Goal: Transaction & Acquisition: Purchase product/service

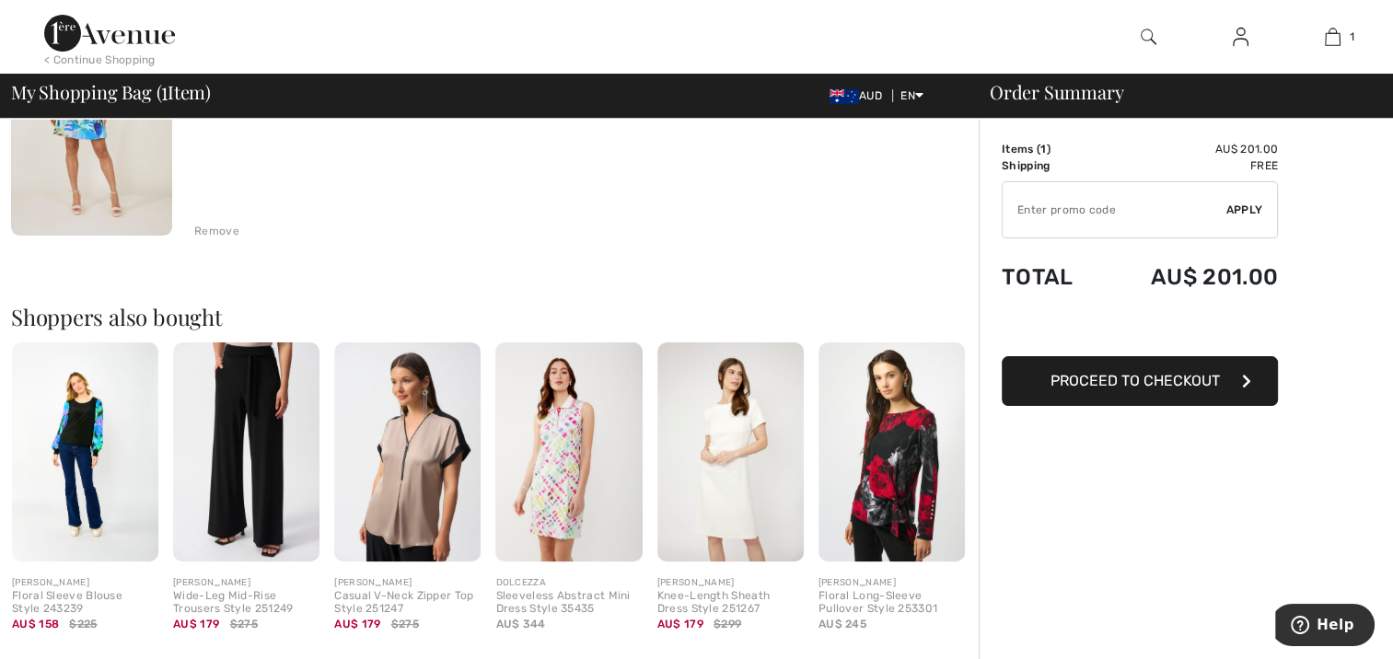
scroll to position [368, 0]
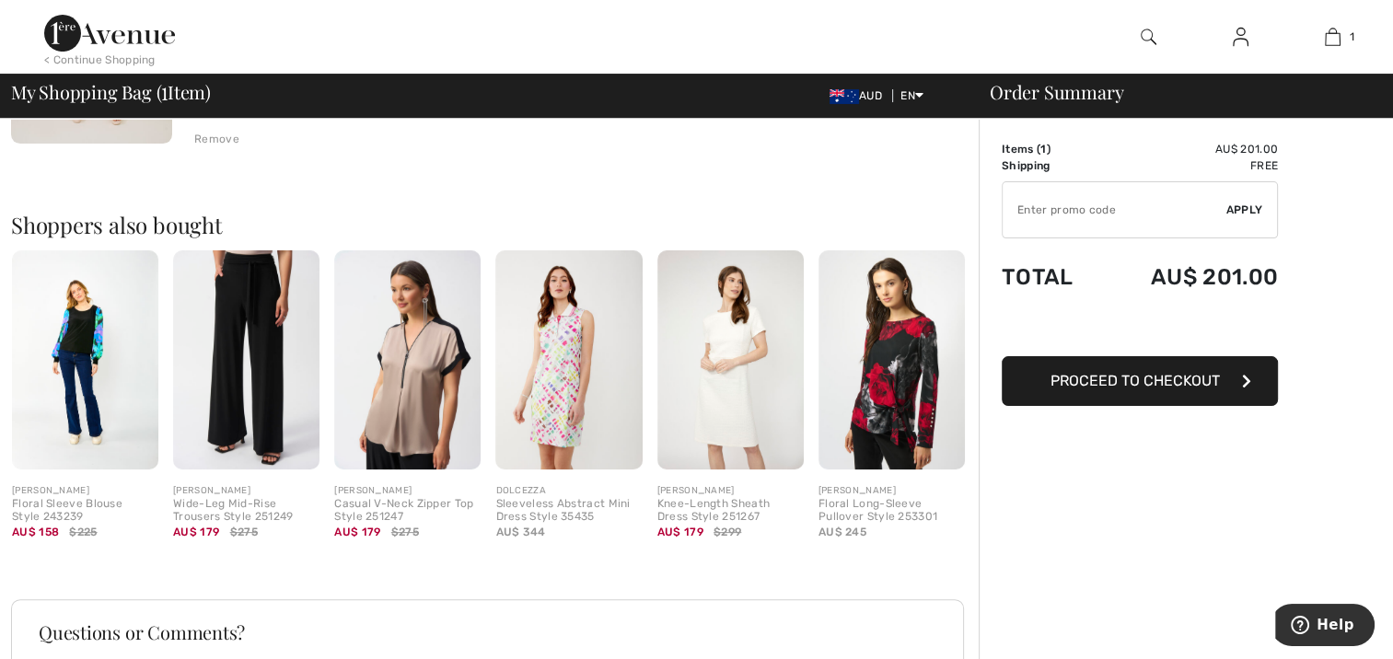
click at [410, 379] on img at bounding box center [407, 360] width 146 height 220
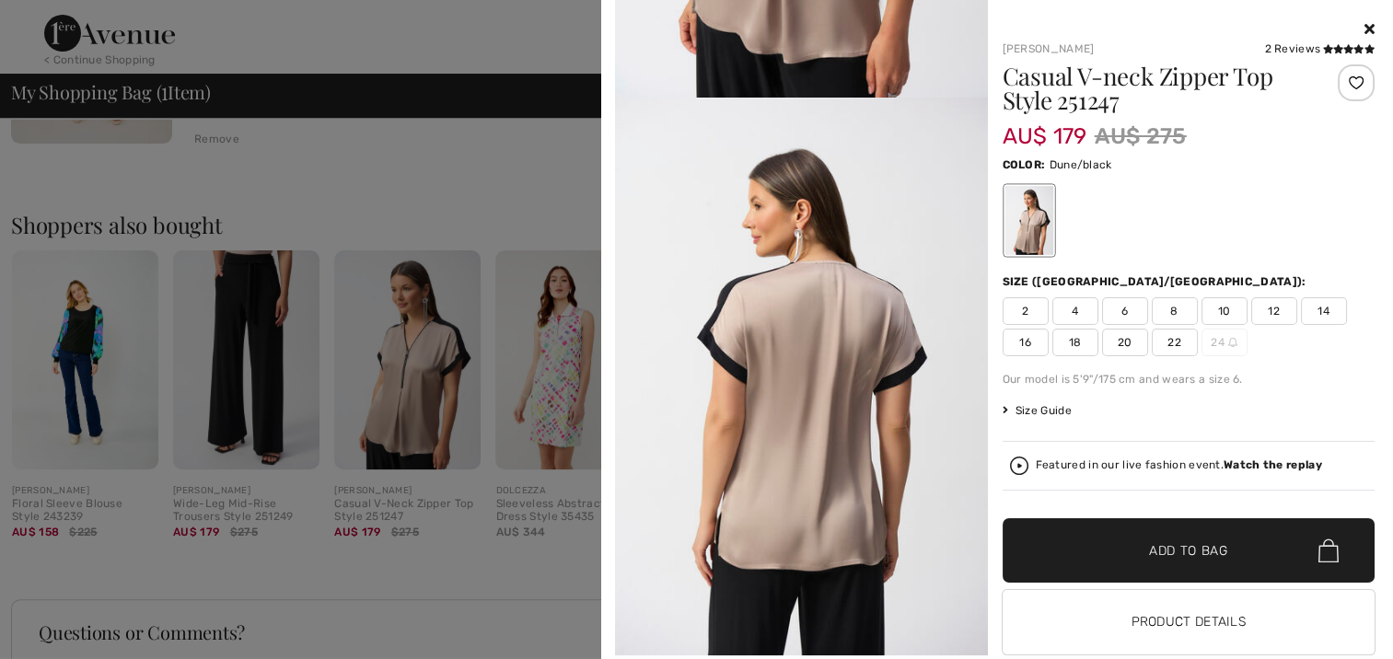
scroll to position [0, 0]
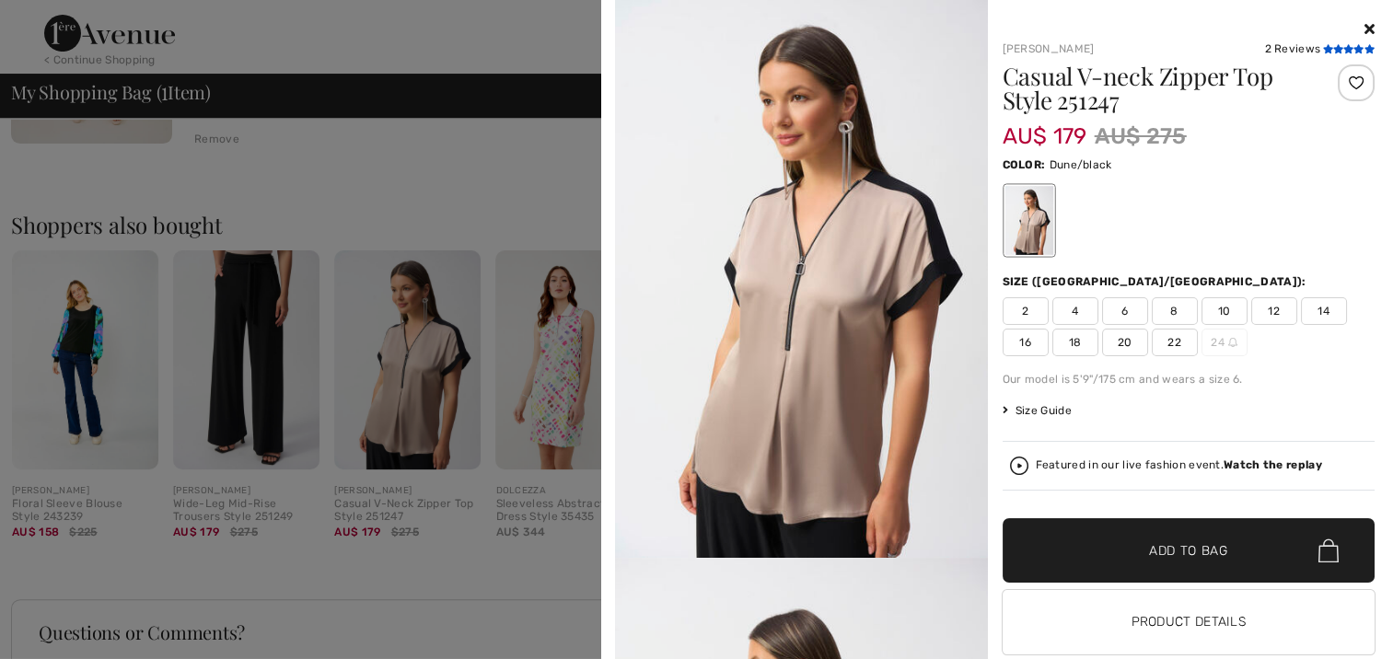
click at [1326, 44] on span at bounding box center [1348, 49] width 52 height 11
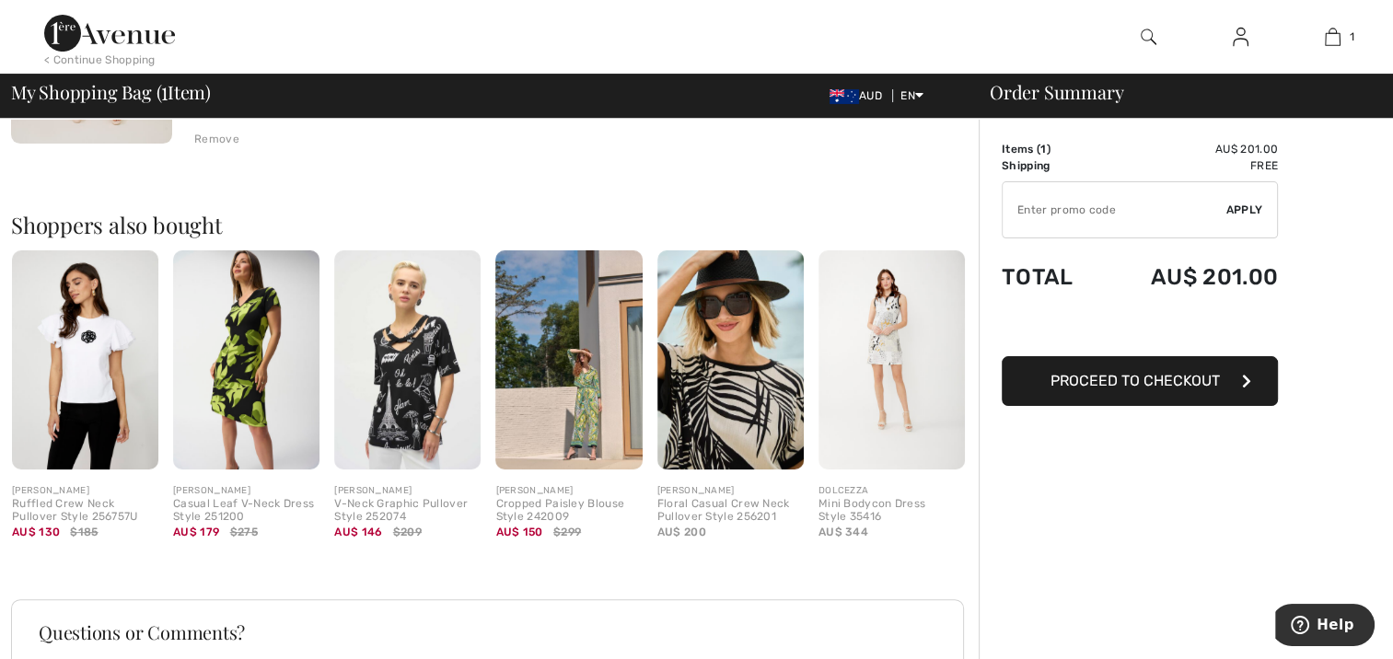
click at [737, 387] on img at bounding box center [730, 360] width 146 height 220
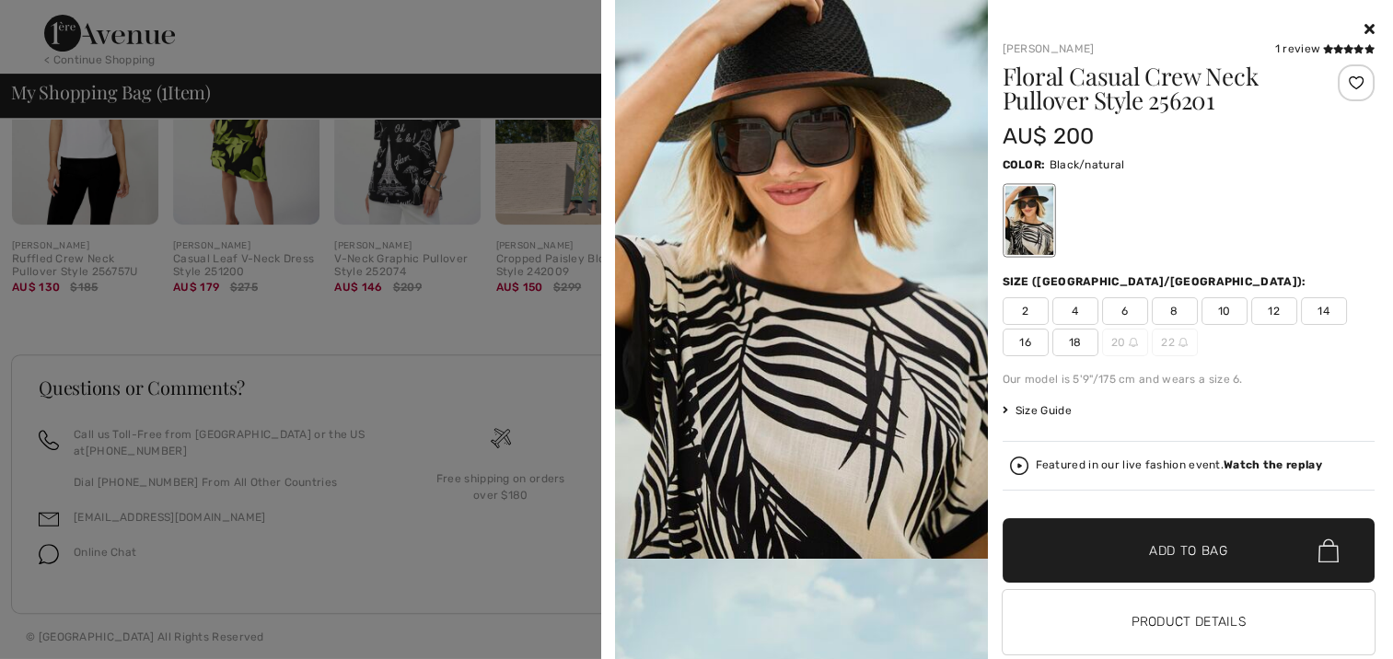
scroll to position [423, 0]
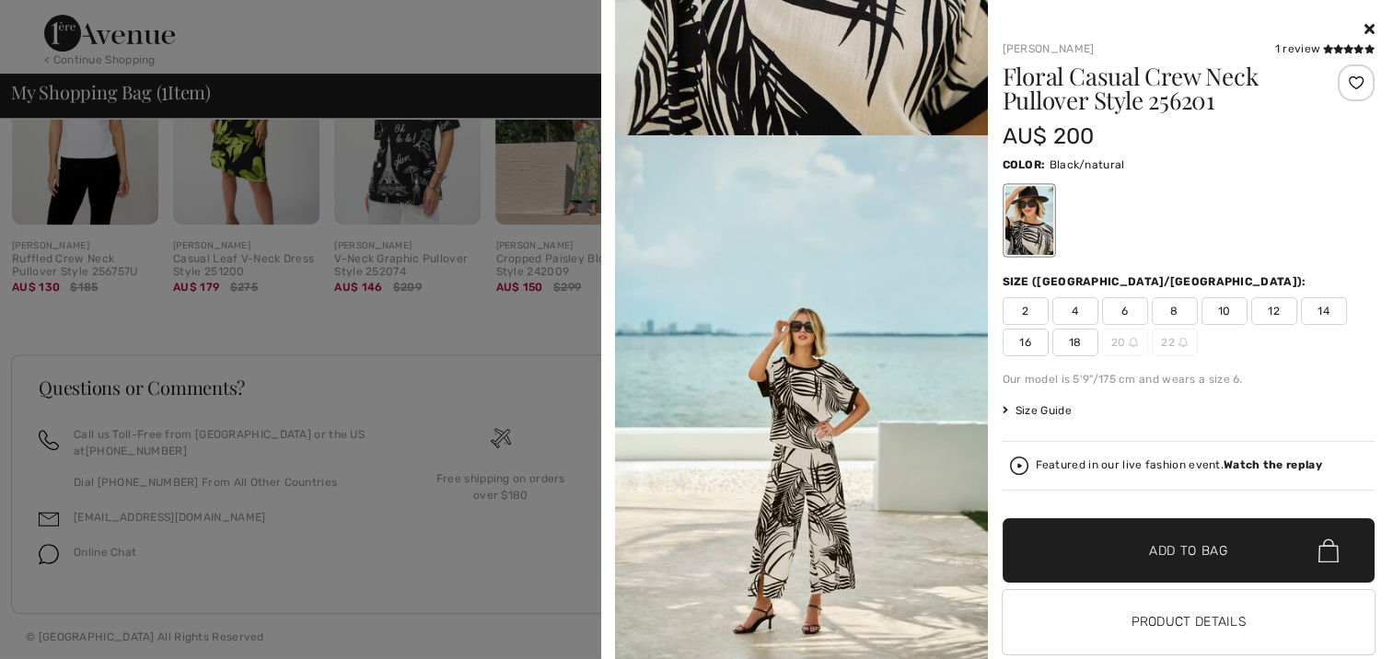
click at [1364, 28] on icon at bounding box center [1369, 28] width 10 height 15
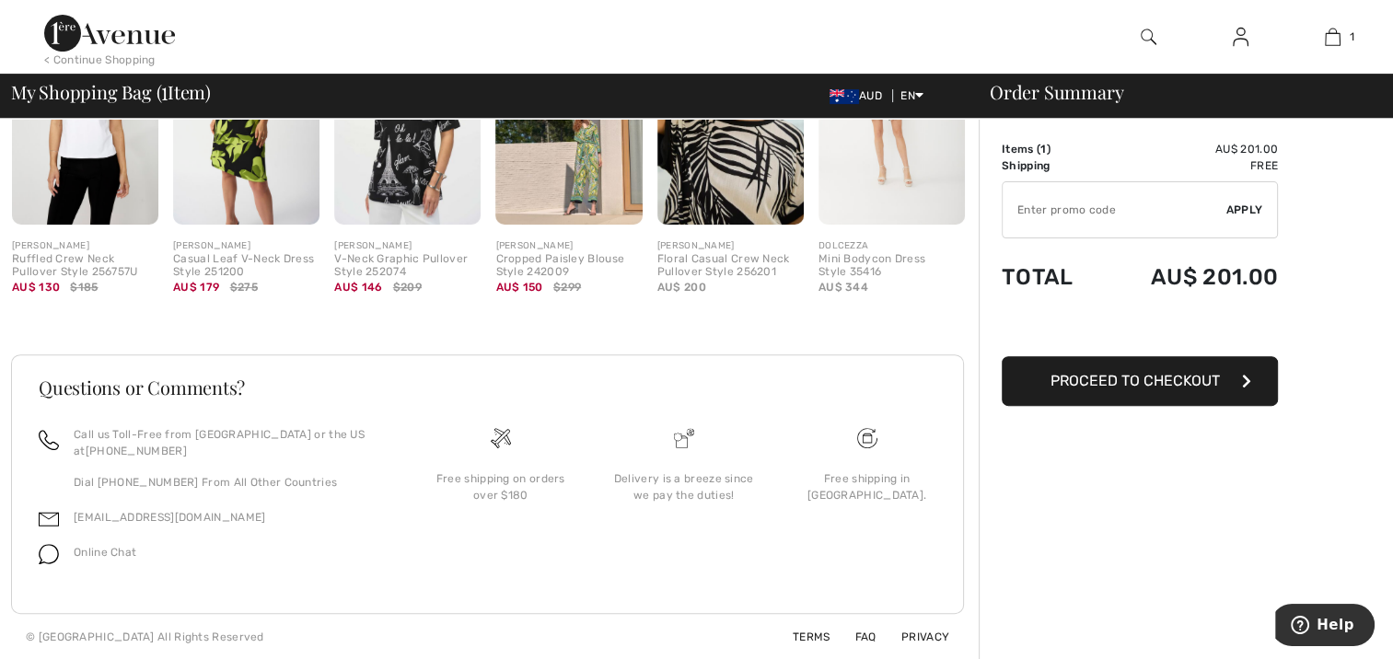
click at [1021, 210] on input "TEXT" at bounding box center [1114, 209] width 224 height 55
click at [1244, 207] on span "Apply" at bounding box center [1244, 210] width 37 height 17
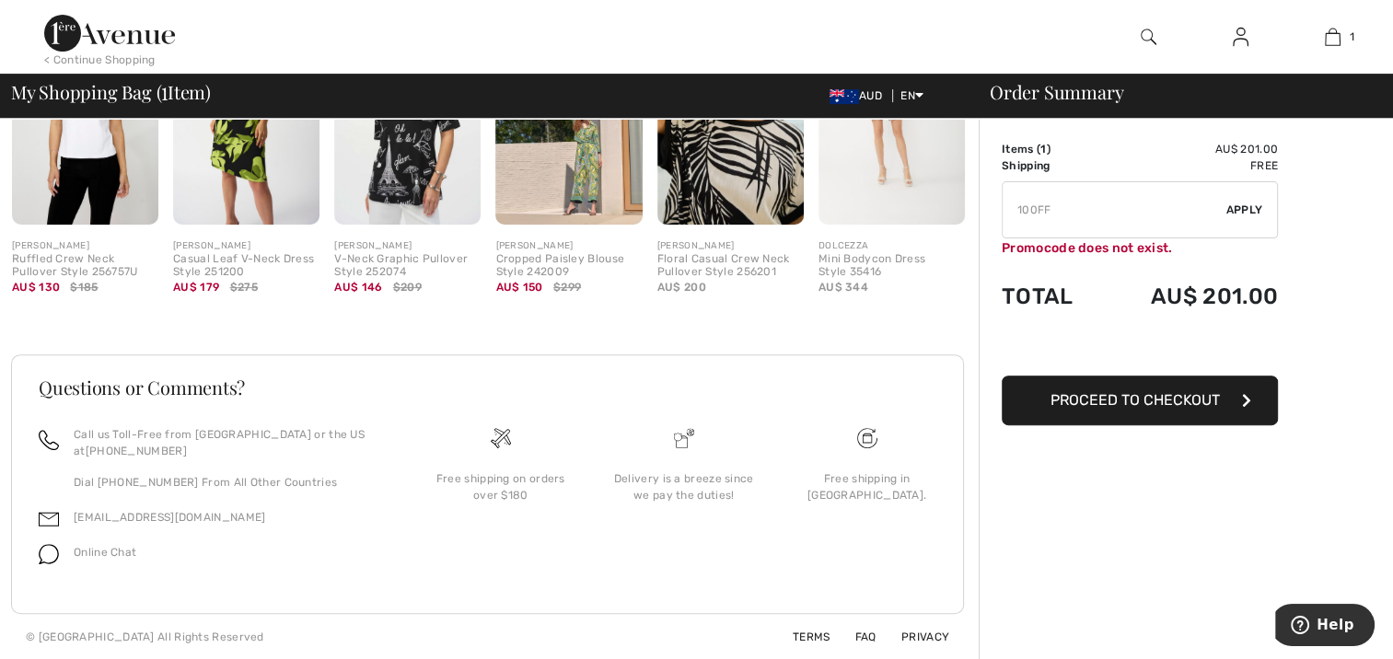
drag, startPoint x: 1053, startPoint y: 211, endPoint x: 1093, endPoint y: 193, distance: 44.1
click at [1057, 209] on input "TEXT" at bounding box center [1114, 209] width 224 height 55
type input "1"
drag, startPoint x: 1026, startPoint y: 207, endPoint x: 1027, endPoint y: 198, distance: 9.2
click at [1026, 207] on input "TEXT" at bounding box center [1114, 209] width 224 height 55
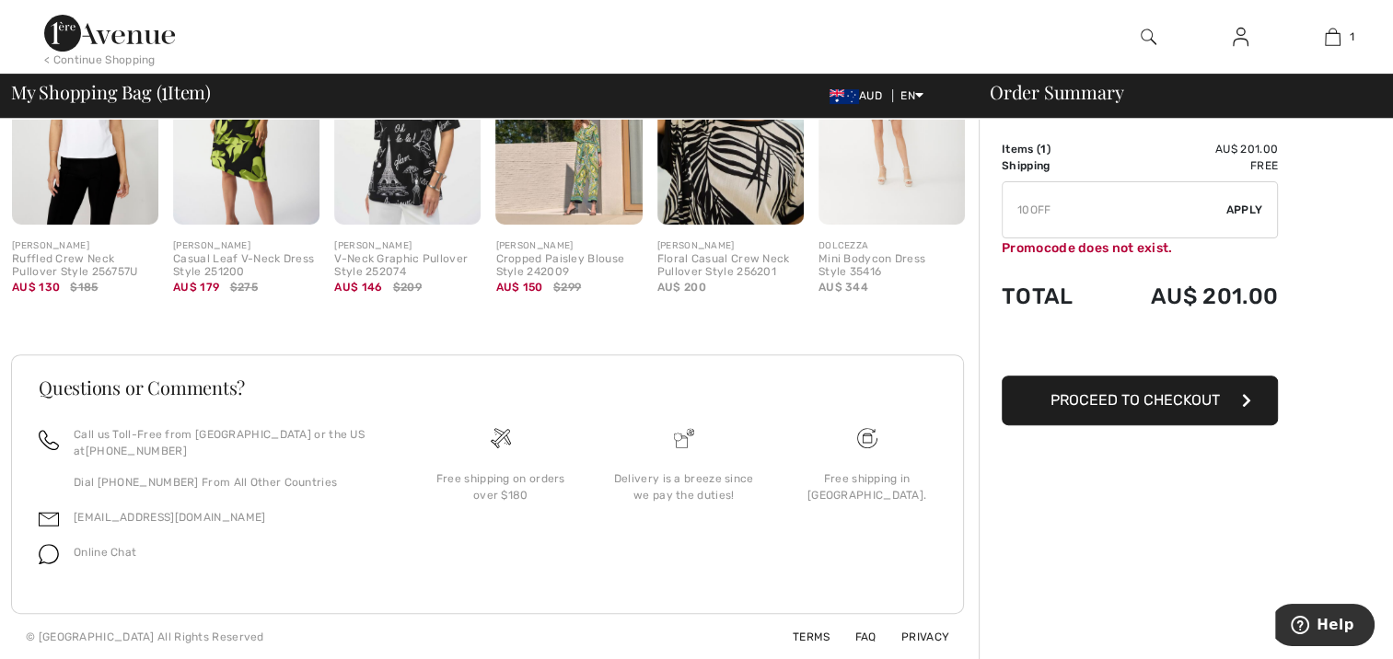
click at [1243, 206] on span "Apply" at bounding box center [1244, 210] width 37 height 17
type input "100FF"
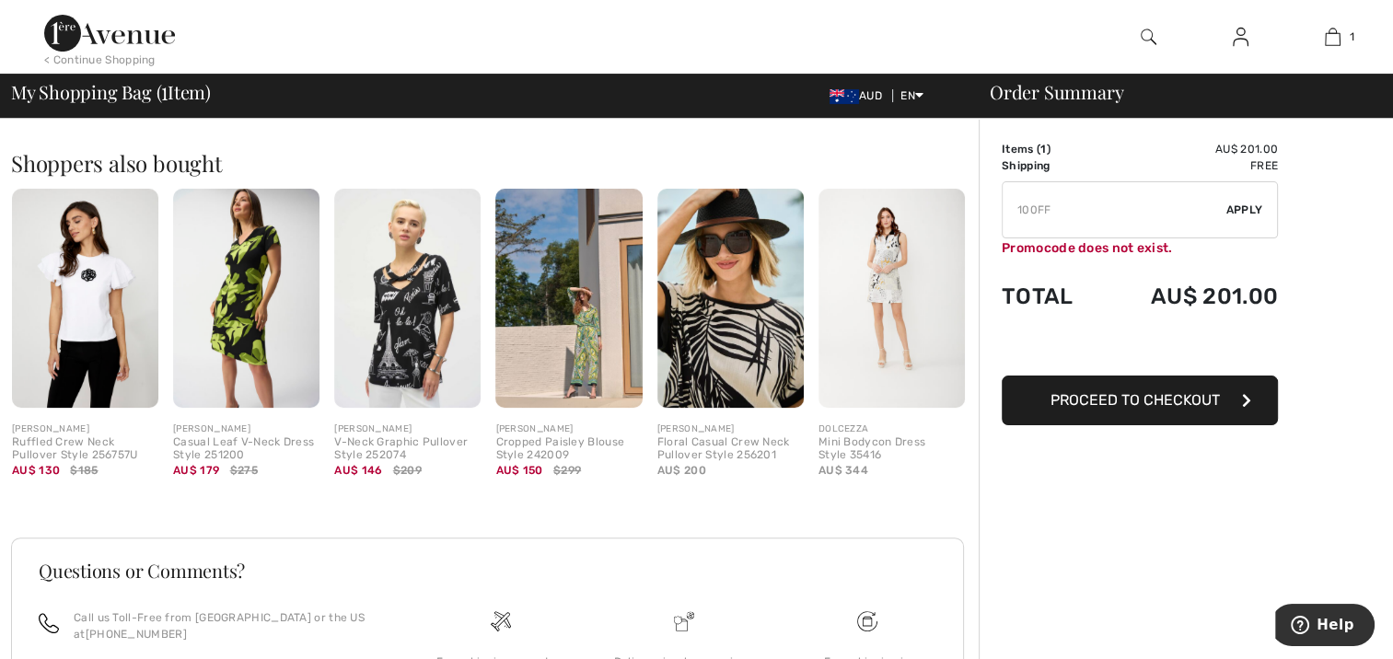
scroll to position [61, 0]
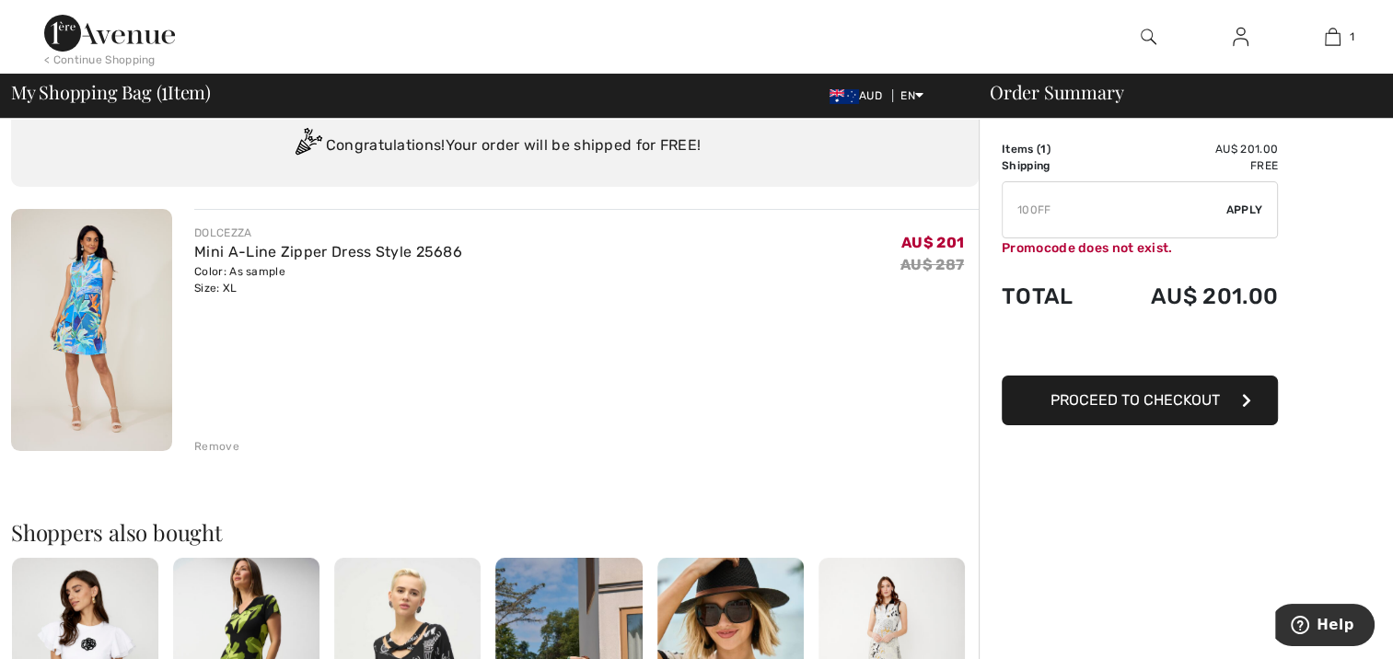
click at [79, 313] on img at bounding box center [91, 330] width 161 height 242
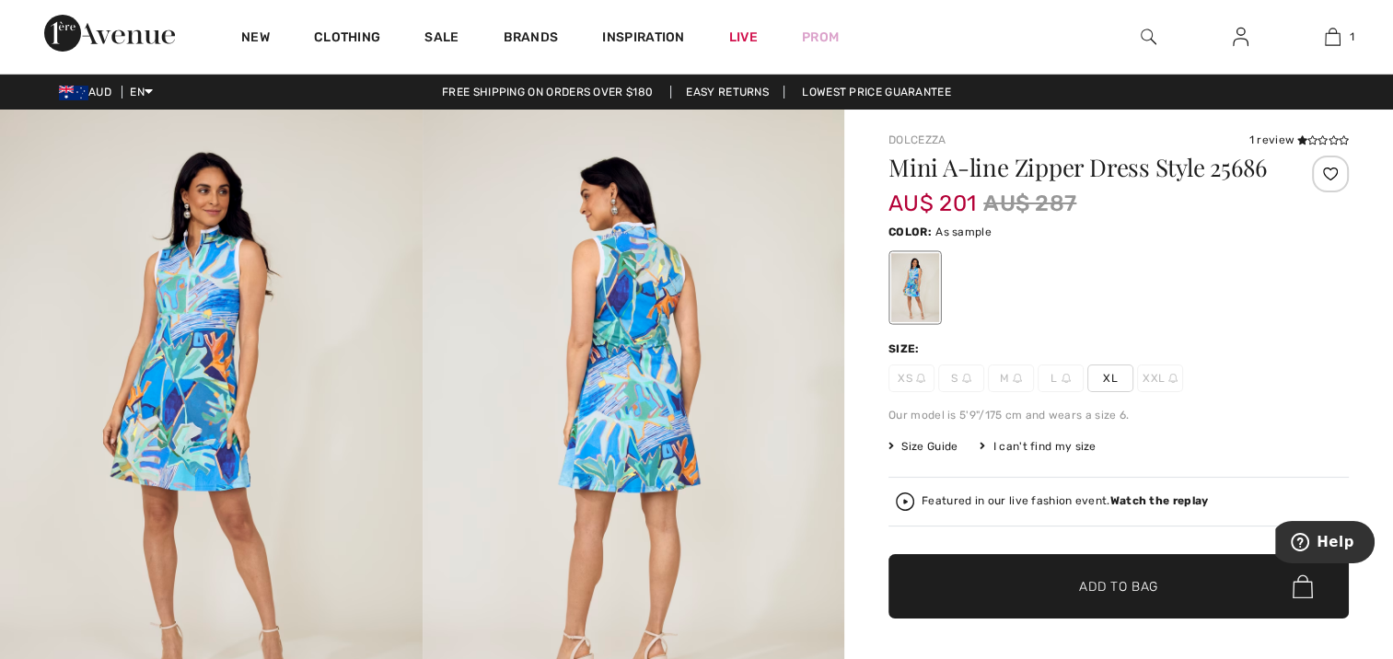
click at [208, 320] on img at bounding box center [211, 426] width 422 height 633
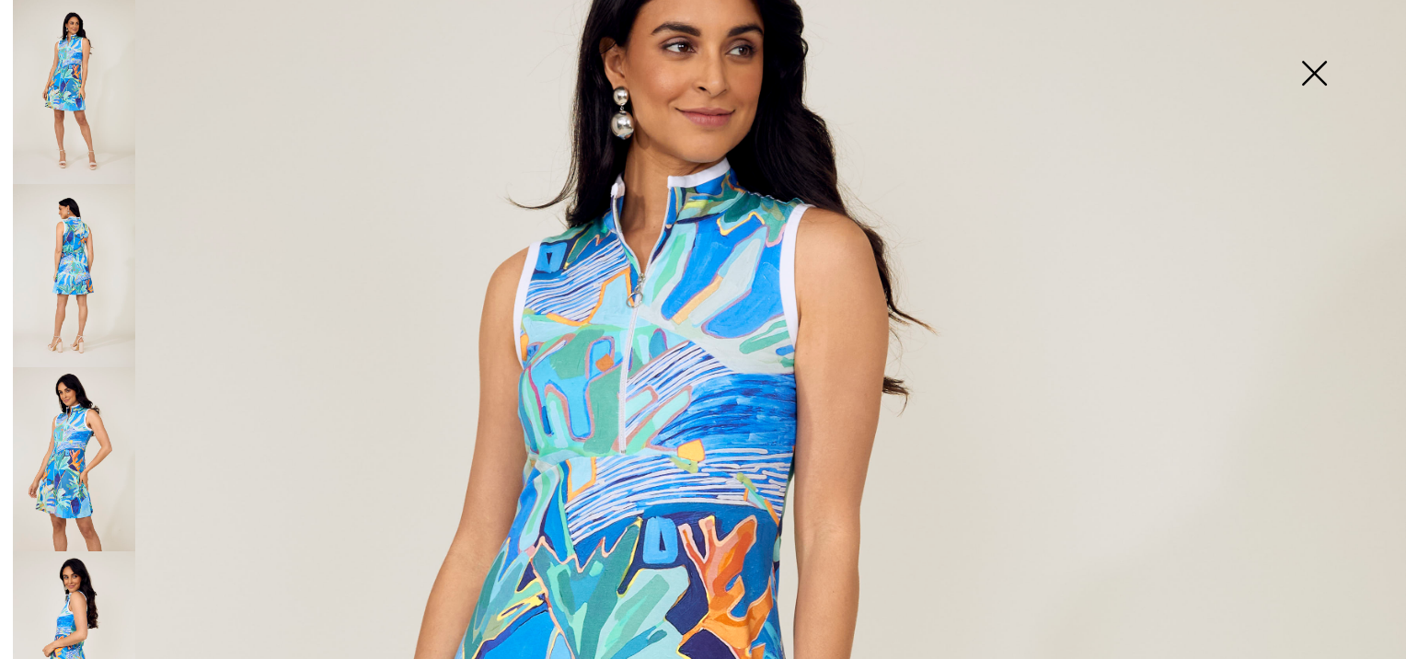
scroll to position [184, 0]
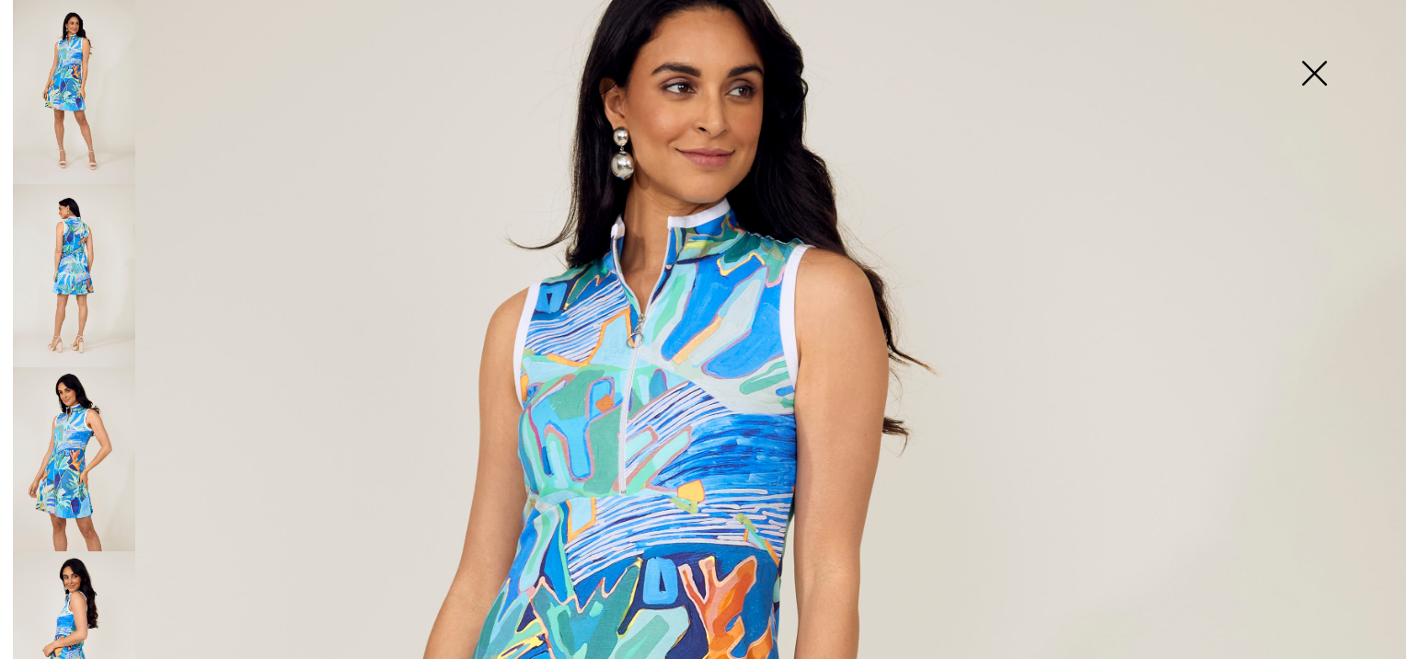
click at [77, 54] on img at bounding box center [74, 92] width 122 height 184
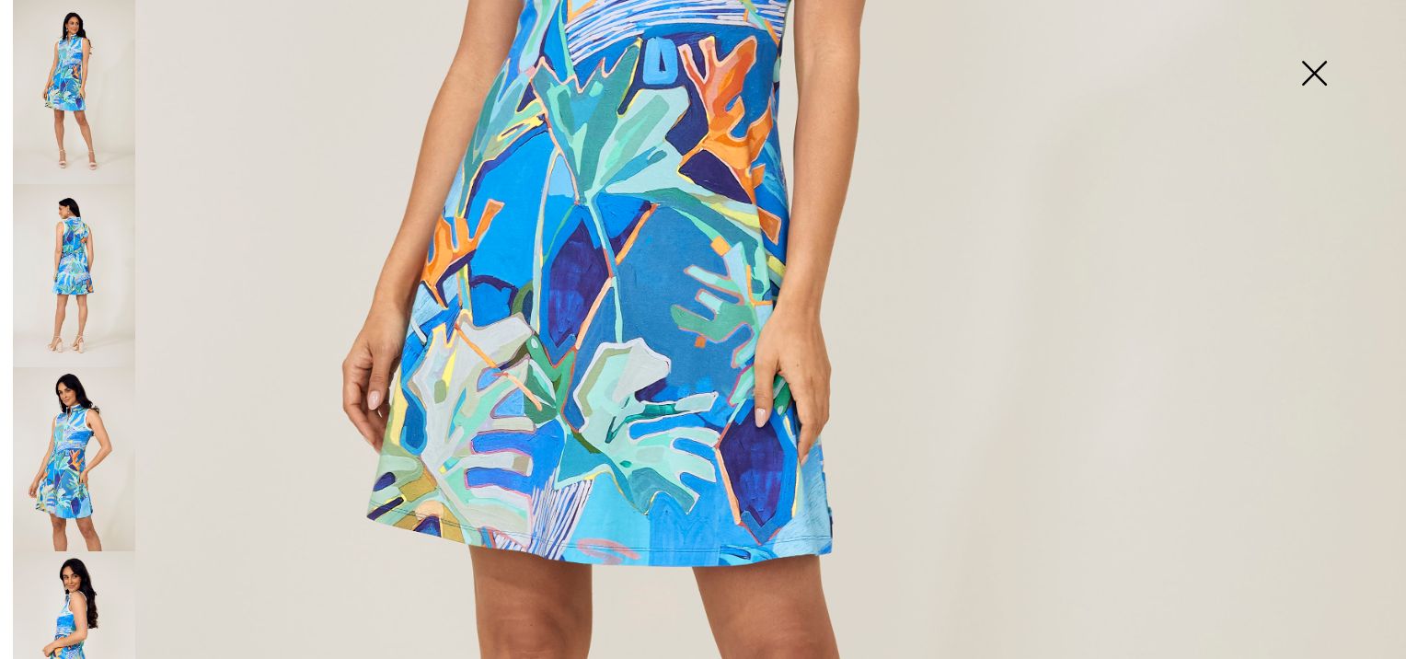
scroll to position [460, 0]
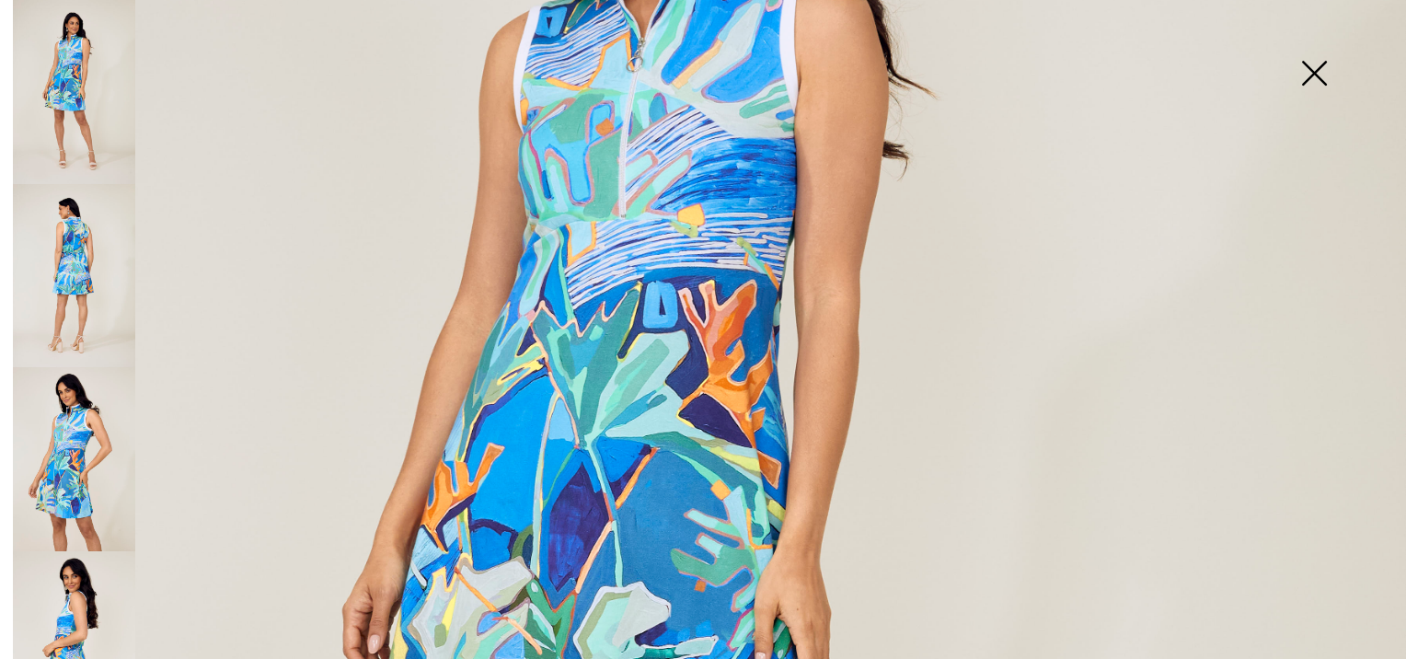
click at [1318, 71] on img at bounding box center [1314, 75] width 92 height 95
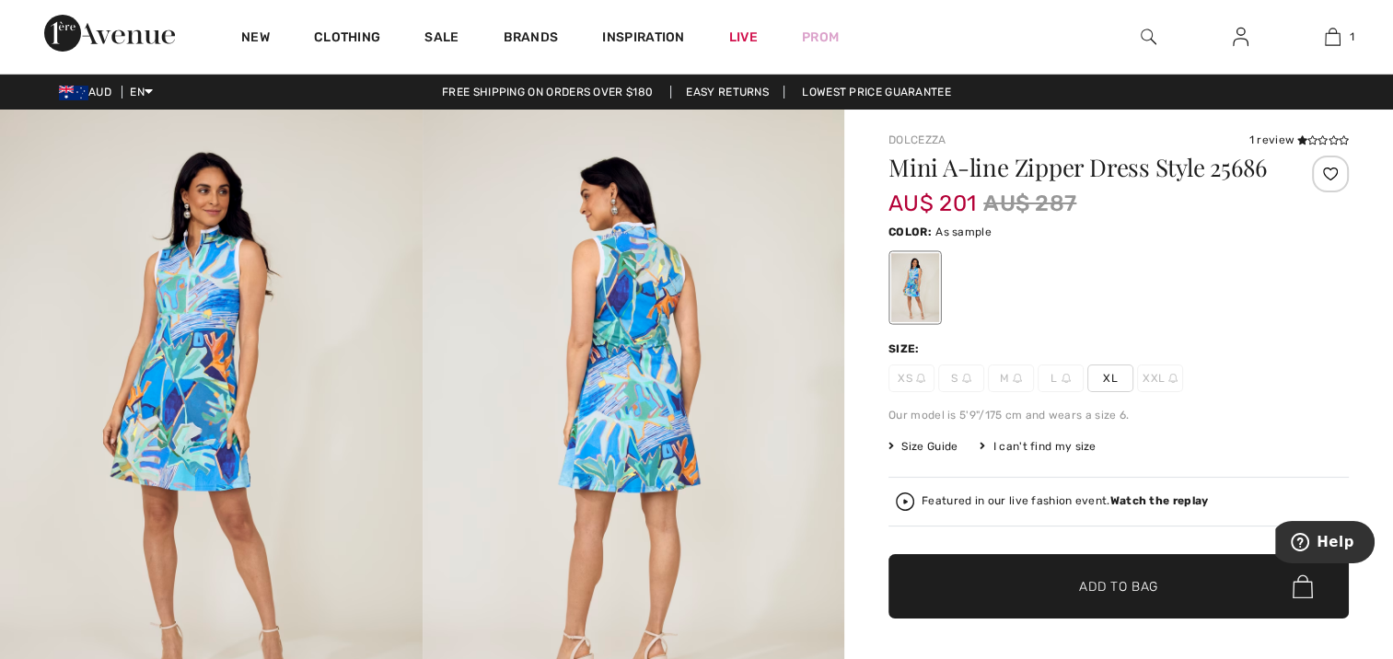
click at [1155, 501] on strong "Watch the replay" at bounding box center [1159, 500] width 98 height 13
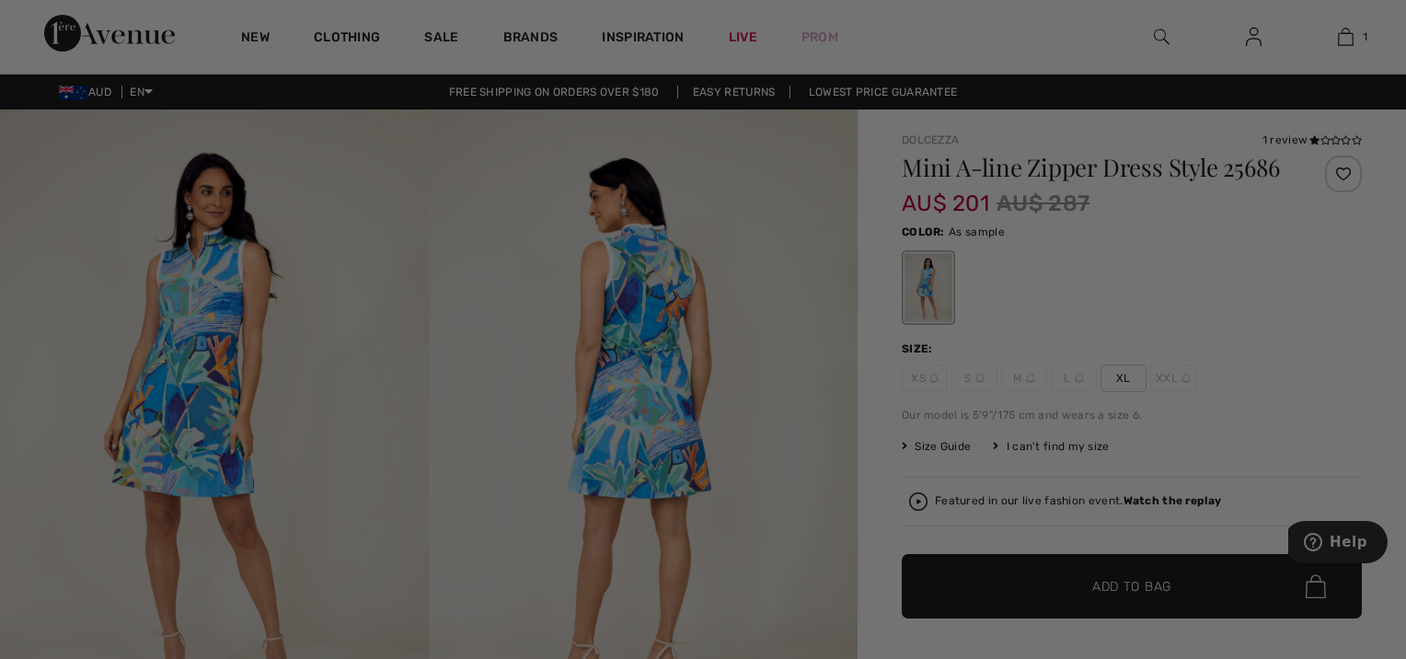
scroll to position [0, 0]
